Goal: Information Seeking & Learning: Learn about a topic

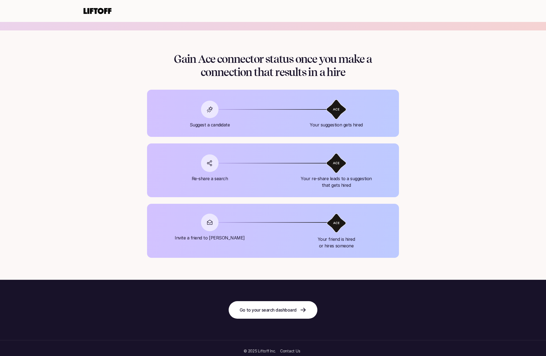
scroll to position [476, 0]
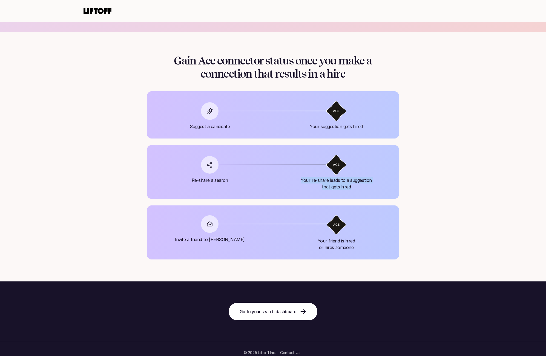
drag, startPoint x: 354, startPoint y: 189, endPoint x: 296, endPoint y: 181, distance: 58.0
click at [296, 181] on p "Your re-share leads to a suggestion that gets hired" at bounding box center [336, 183] width 99 height 13
copy p "Your re-share leads to a suggestion that gets hired"
click at [364, 169] on div "Your re-share leads to a suggestion that gets hired" at bounding box center [336, 172] width 99 height 36
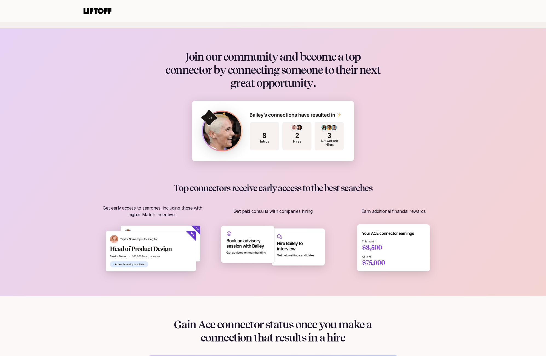
scroll to position [212, 0]
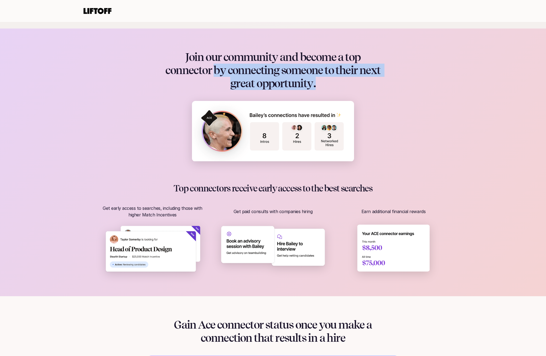
drag, startPoint x: 214, startPoint y: 70, endPoint x: 314, endPoint y: 81, distance: 101.1
click at [314, 81] on h1 "Join our community and become a top connector by connecting someone to their ne…" at bounding box center [273, 69] width 219 height 39
copy h1 "by connecting someone to their next great opportunity."
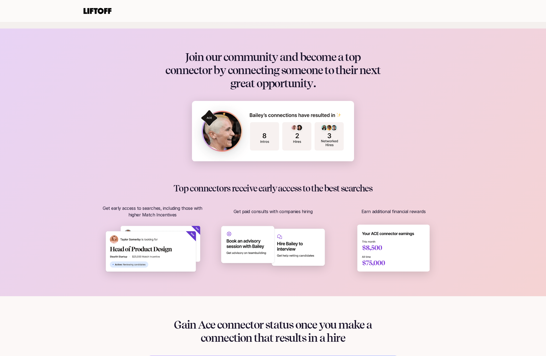
click at [220, 190] on h1 "Top connectors receive early access to the best searches" at bounding box center [273, 188] width 351 height 10
click at [197, 186] on h1 "Top connectors receive early access to the best searches" at bounding box center [273, 188] width 351 height 10
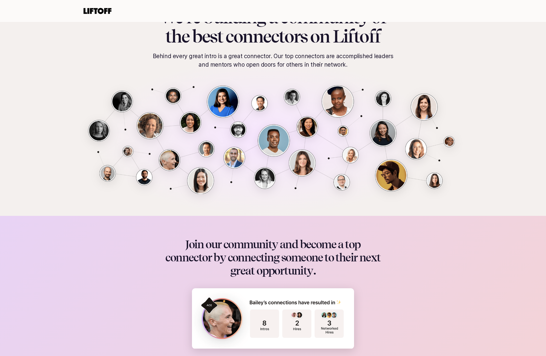
scroll to position [0, 0]
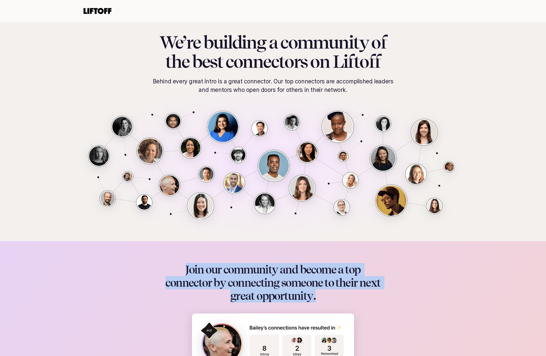
drag, startPoint x: 185, startPoint y: 269, endPoint x: 395, endPoint y: 298, distance: 212.6
copy h1 "Join our community and become a top connector by connecting someone to their ne…"
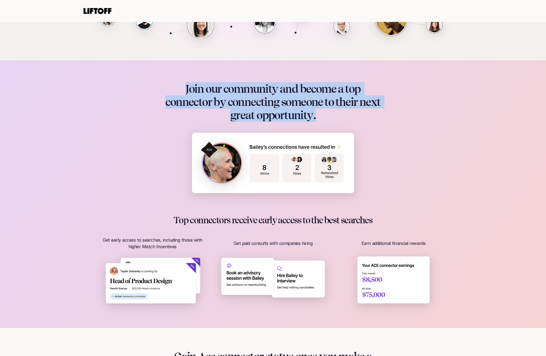
scroll to position [191, 0]
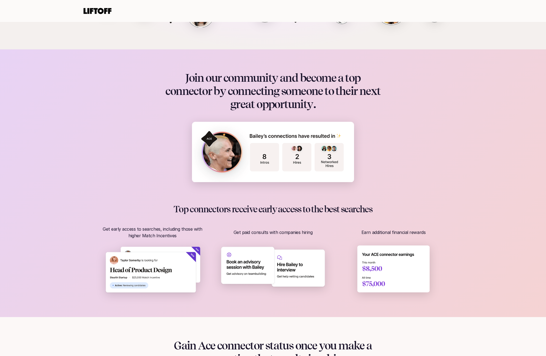
click at [102, 219] on div "Top connectors receive early access to the best searches Get early access to se…" at bounding box center [273, 249] width 351 height 91
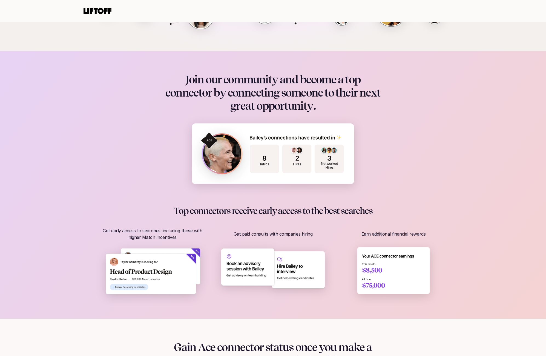
scroll to position [189, 0]
